Goal: Task Accomplishment & Management: Manage account settings

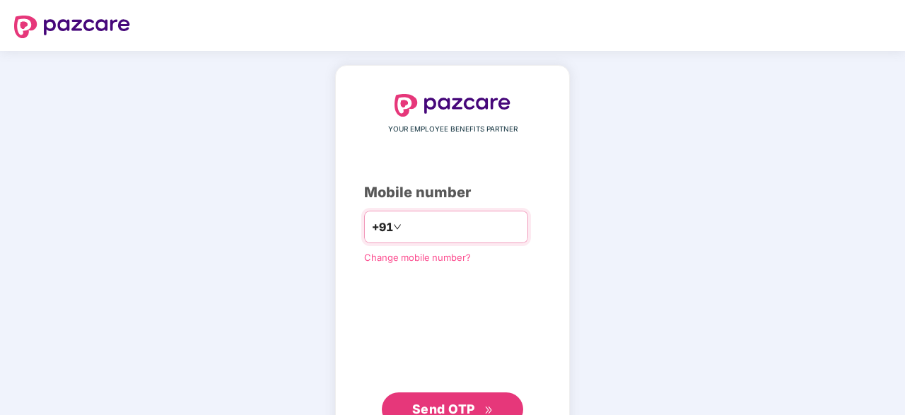
click at [410, 226] on input "number" at bounding box center [463, 227] width 116 height 23
type input "**********"
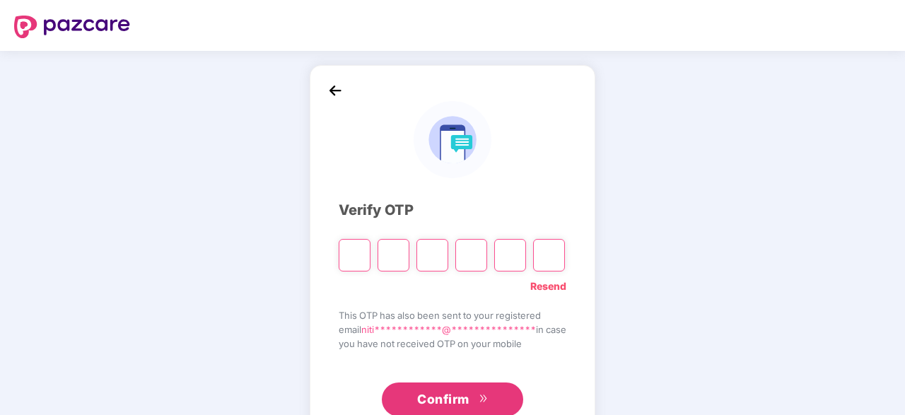
type input "*"
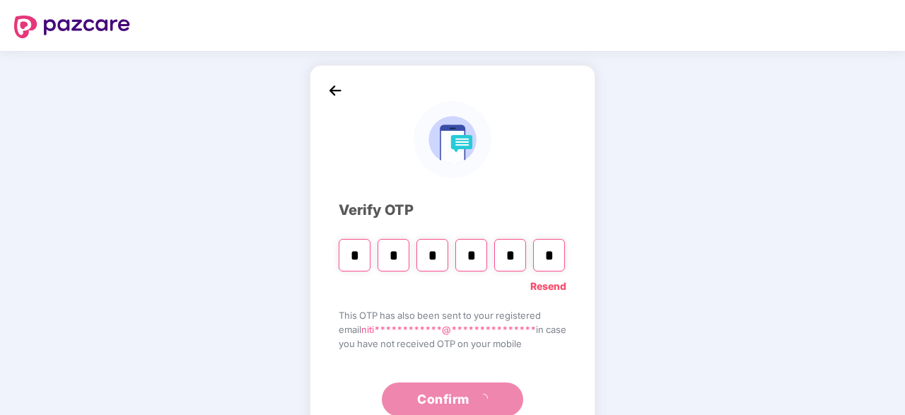
type input "*"
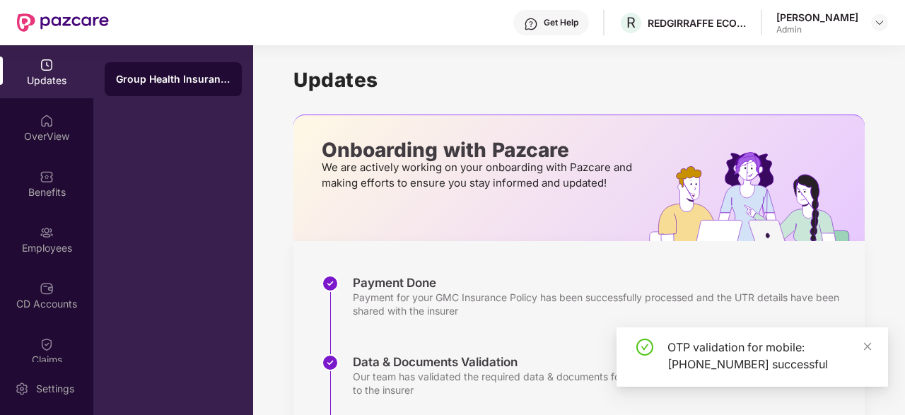
click at [880, 343] on div "OTP validation for mobile: +919711948867 successful" at bounding box center [753, 356] width 272 height 59
click at [876, 344] on div "OTP validation for mobile: +919711948867 successful" at bounding box center [753, 356] width 272 height 59
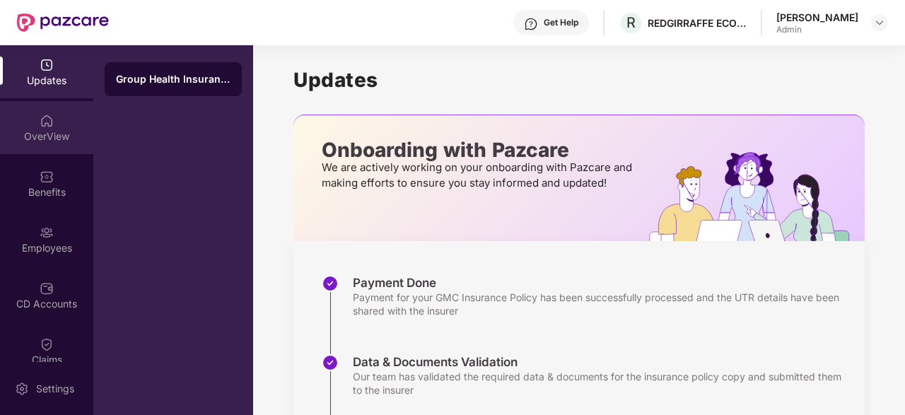
click at [52, 145] on div "OverView" at bounding box center [46, 127] width 93 height 53
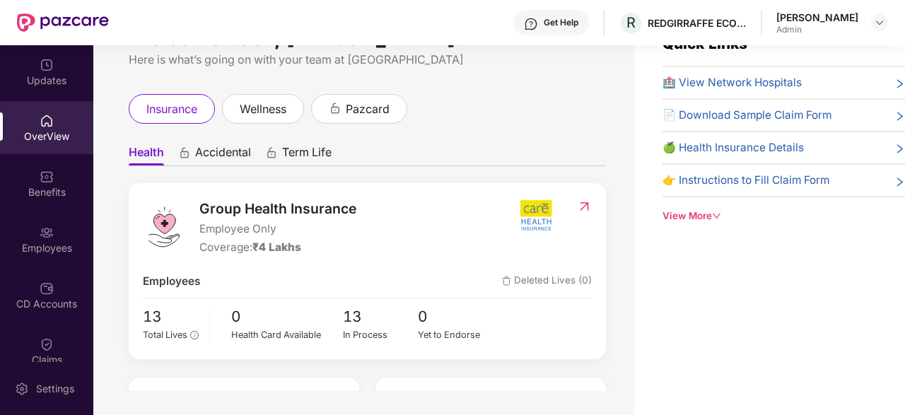
scroll to position [45, 0]
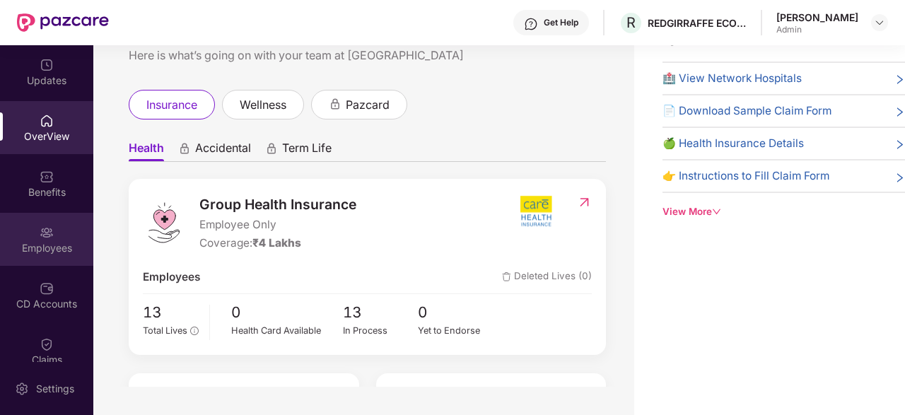
click at [47, 220] on div "Employees" at bounding box center [46, 239] width 93 height 53
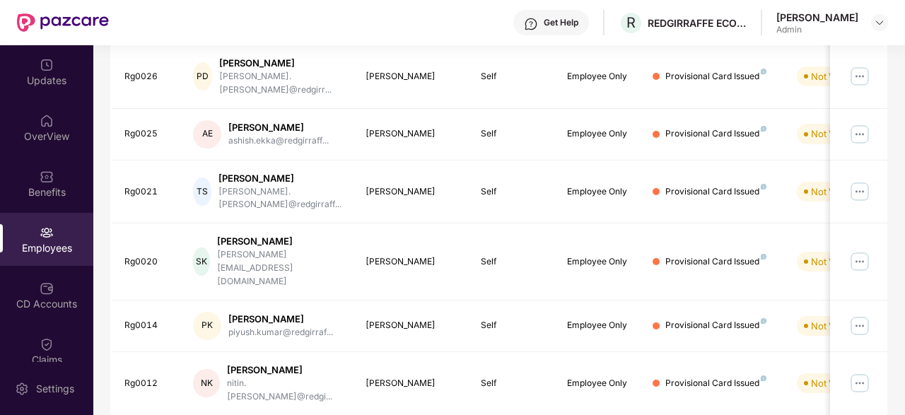
scroll to position [451, 0]
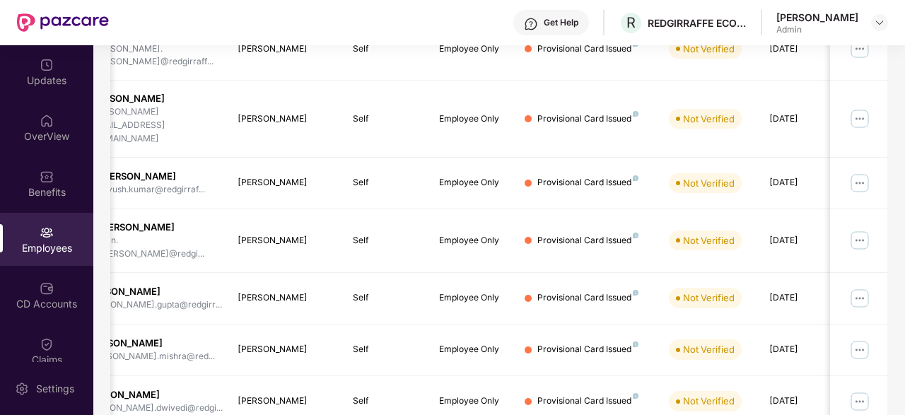
drag, startPoint x: 656, startPoint y: 362, endPoint x: 786, endPoint y: 359, distance: 130.2
click at [786, 359] on div "EID Employee Name Insured Name Relationship Coverage Type Endorsement Status Pl…" at bounding box center [498, 120] width 777 height 615
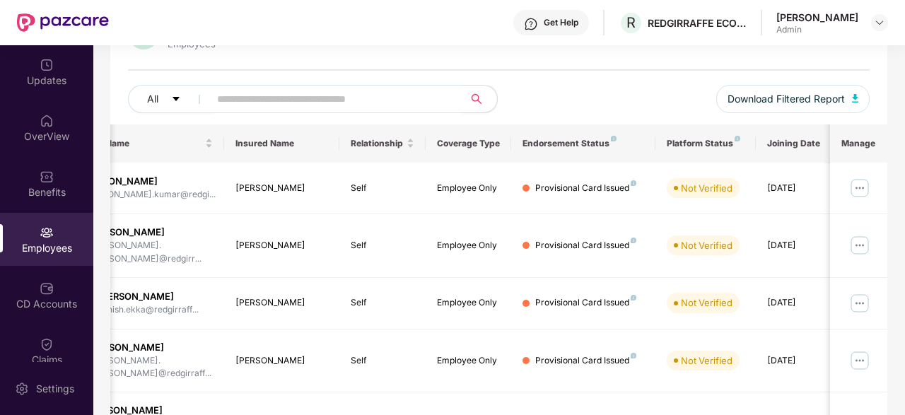
scroll to position [136, 0]
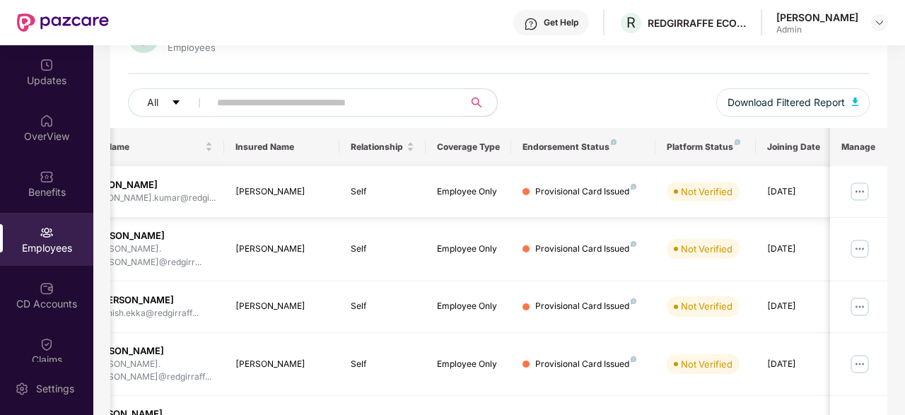
click at [859, 194] on img at bounding box center [860, 191] width 23 height 23
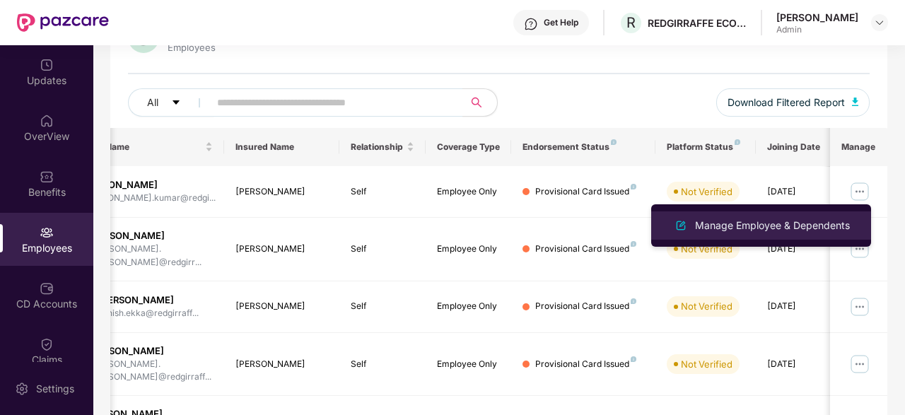
click at [827, 234] on div "Manage Employee & Dependents" at bounding box center [761, 225] width 183 height 17
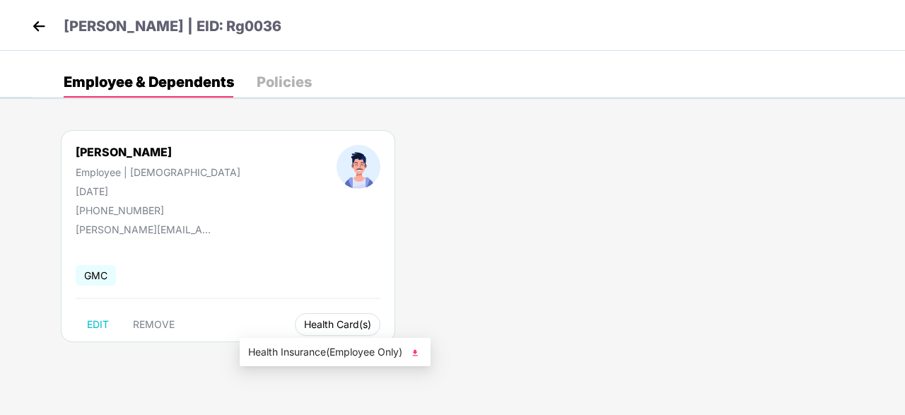
click at [304, 321] on span "Health Card(s)" at bounding box center [337, 324] width 67 height 7
click at [39, 27] on img at bounding box center [38, 26] width 21 height 21
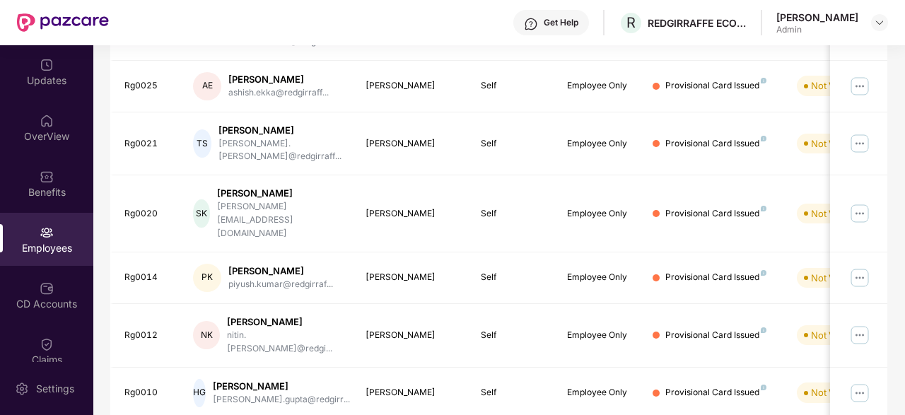
scroll to position [363, 0]
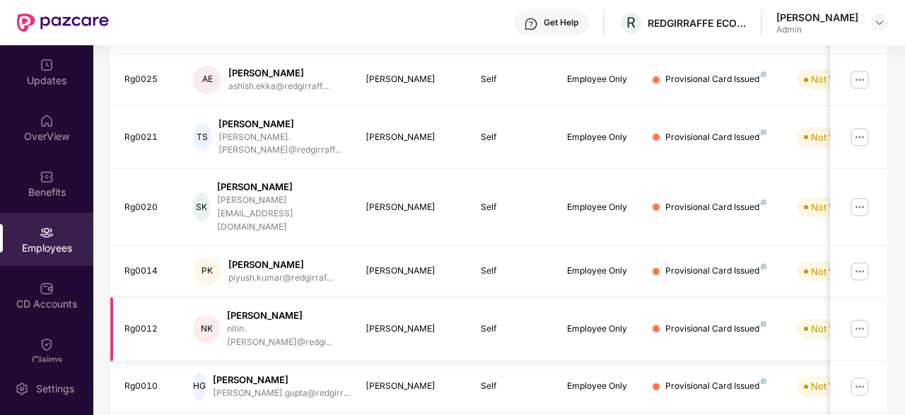
click at [864, 318] on img at bounding box center [860, 329] width 23 height 23
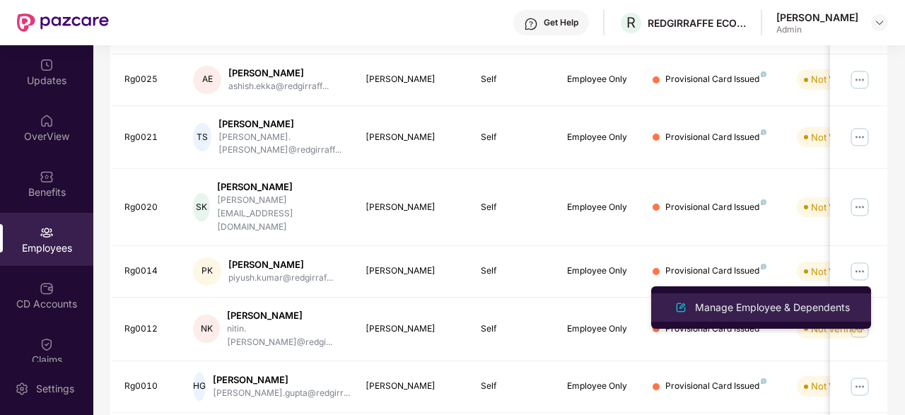
click at [808, 301] on div "Manage Employee & Dependents" at bounding box center [772, 308] width 161 height 16
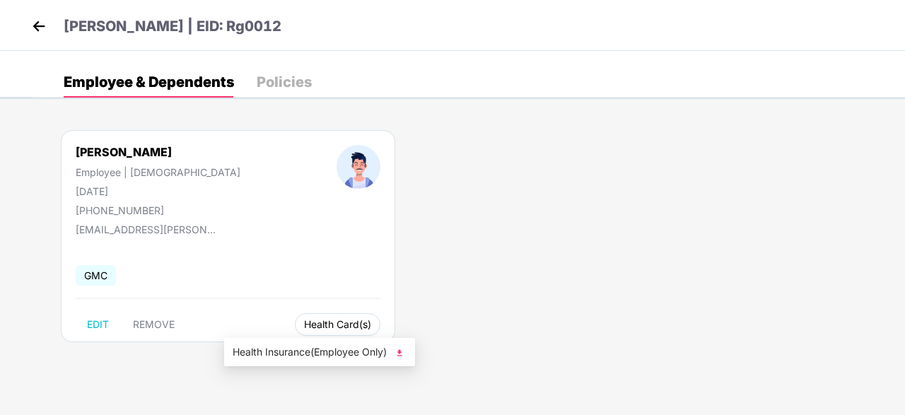
click at [304, 325] on span "Health Card(s)" at bounding box center [337, 324] width 67 height 7
click at [275, 351] on span "Health Insurance(Employee Only)" at bounding box center [320, 352] width 174 height 16
click at [299, 91] on div "Policies" at bounding box center [284, 81] width 55 height 31
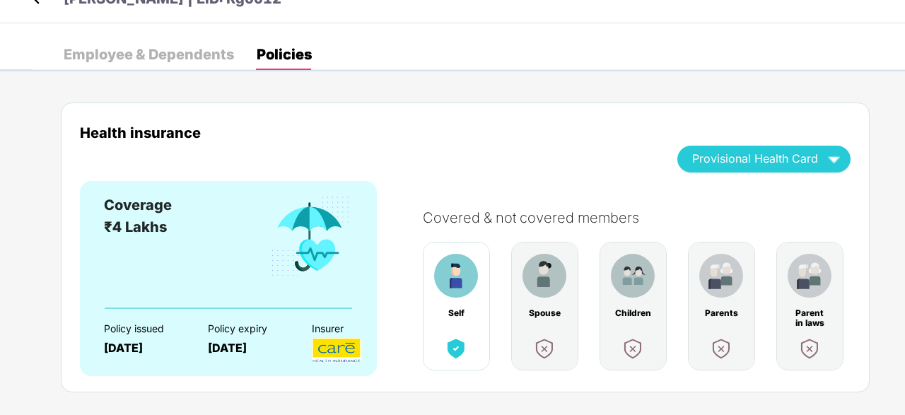
scroll to position [51, 0]
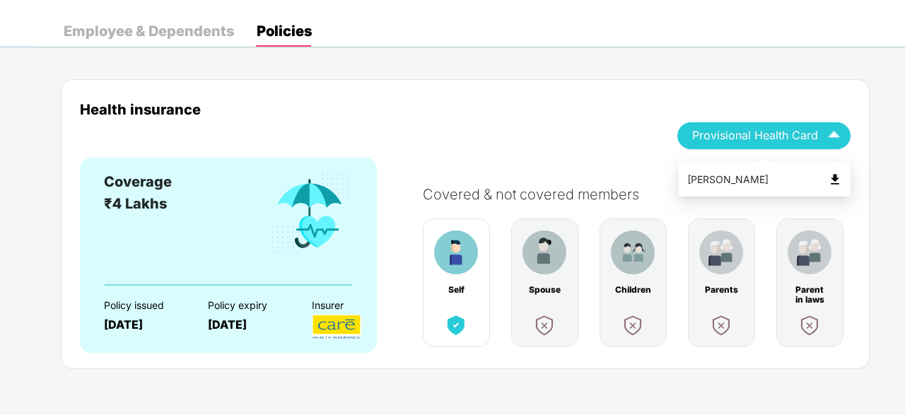
click at [751, 144] on div "Provisional Health Card" at bounding box center [764, 135] width 144 height 25
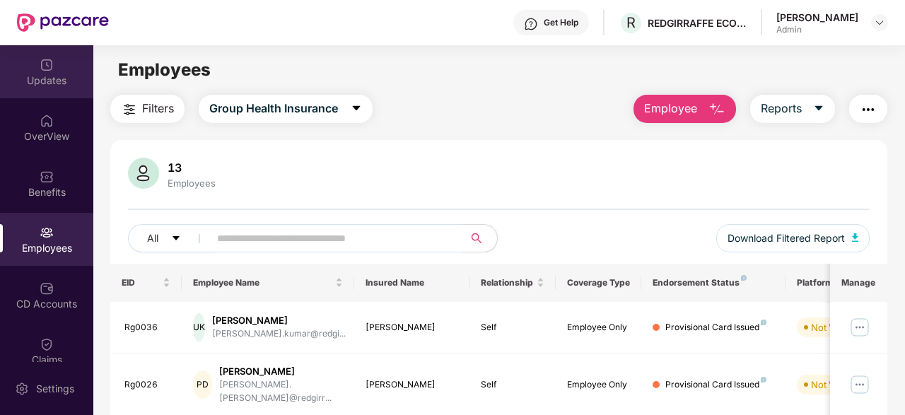
click at [51, 94] on div "Updates" at bounding box center [46, 71] width 93 height 53
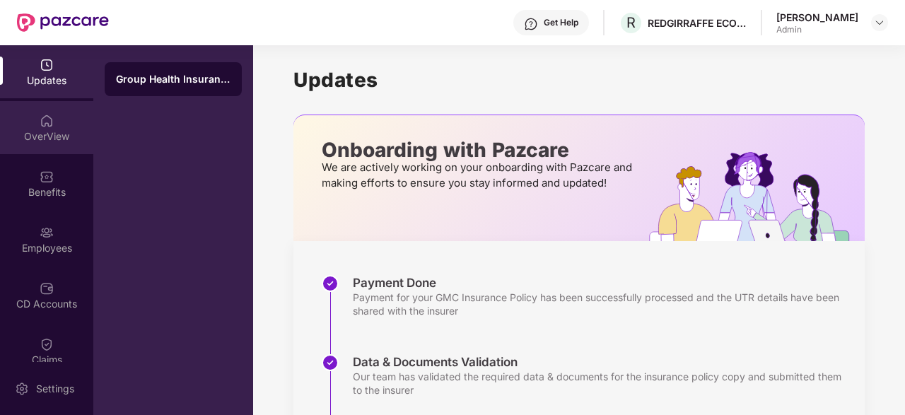
click at [61, 135] on div "OverView" at bounding box center [46, 136] width 93 height 14
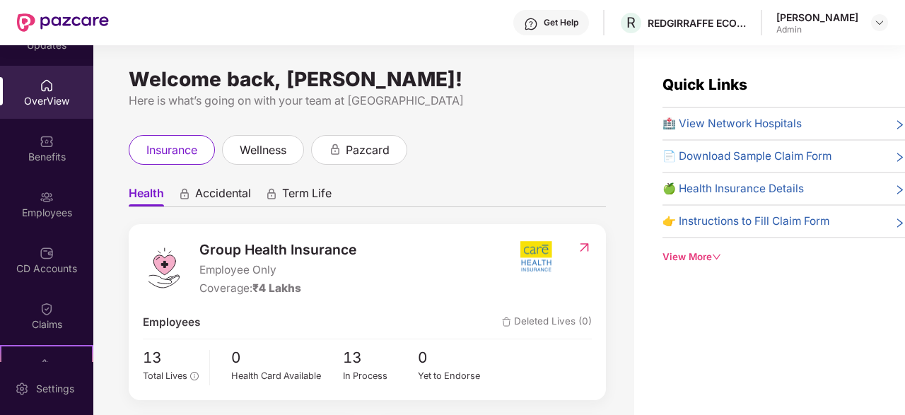
click at [876, 33] on div "Nitin Khandelwal Admin" at bounding box center [833, 23] width 112 height 25
click at [877, 32] on div "Nitin Khandelwal Admin" at bounding box center [833, 23] width 112 height 25
click at [880, 23] on img at bounding box center [879, 22] width 11 height 11
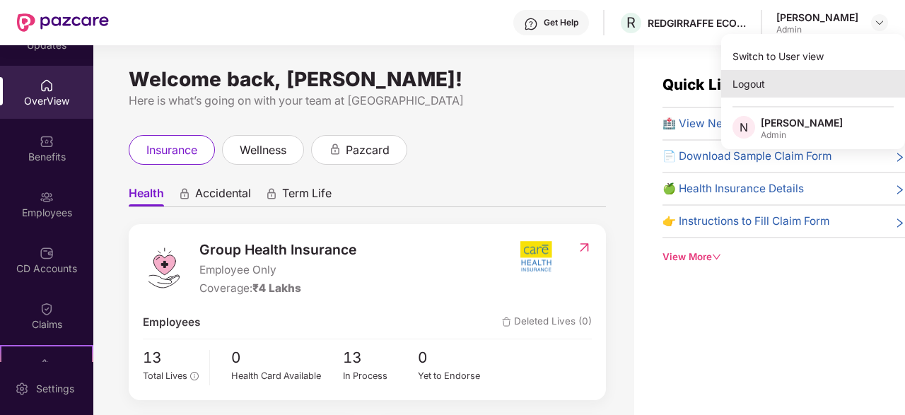
click at [762, 78] on div "Logout" at bounding box center [813, 84] width 184 height 28
